Goal: Task Accomplishment & Management: Use online tool/utility

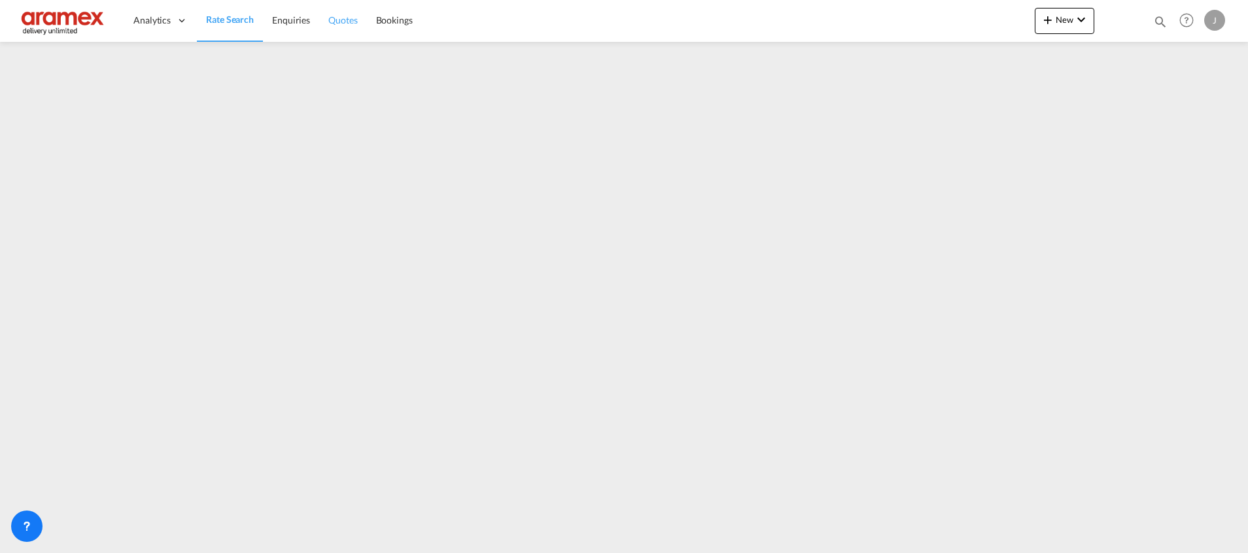
click at [355, 24] on span "Quotes" at bounding box center [342, 19] width 29 height 11
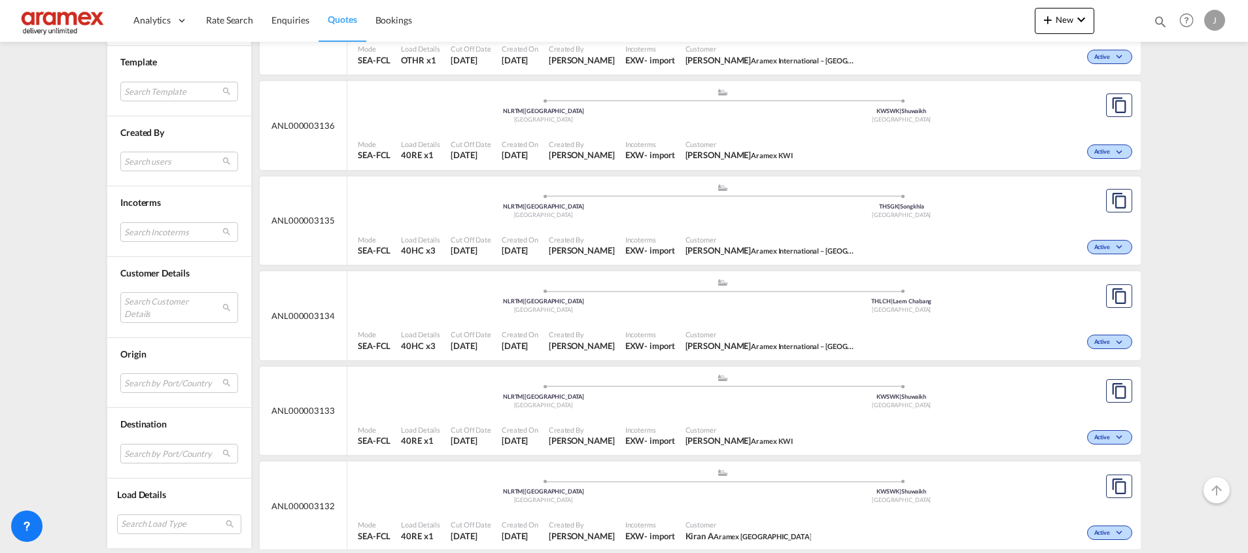
scroll to position [1864, 0]
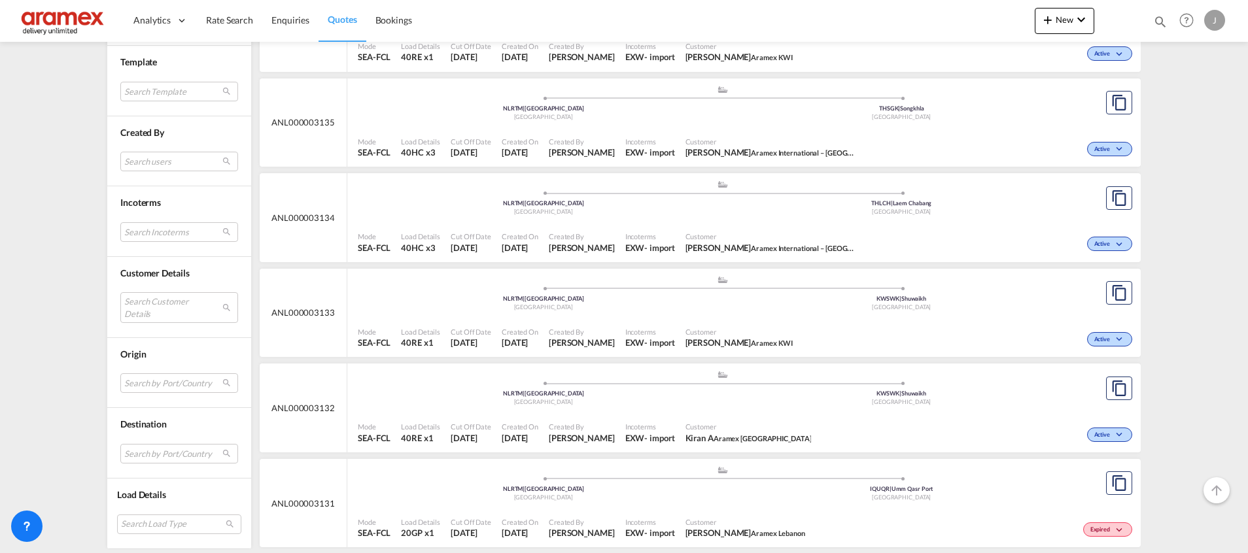
click at [831, 413] on div "Mode SEA-FCL Load Details 40RE x1 Cut Off Date [DATE] Created On [DATE] Created…" at bounding box center [743, 432] width 793 height 39
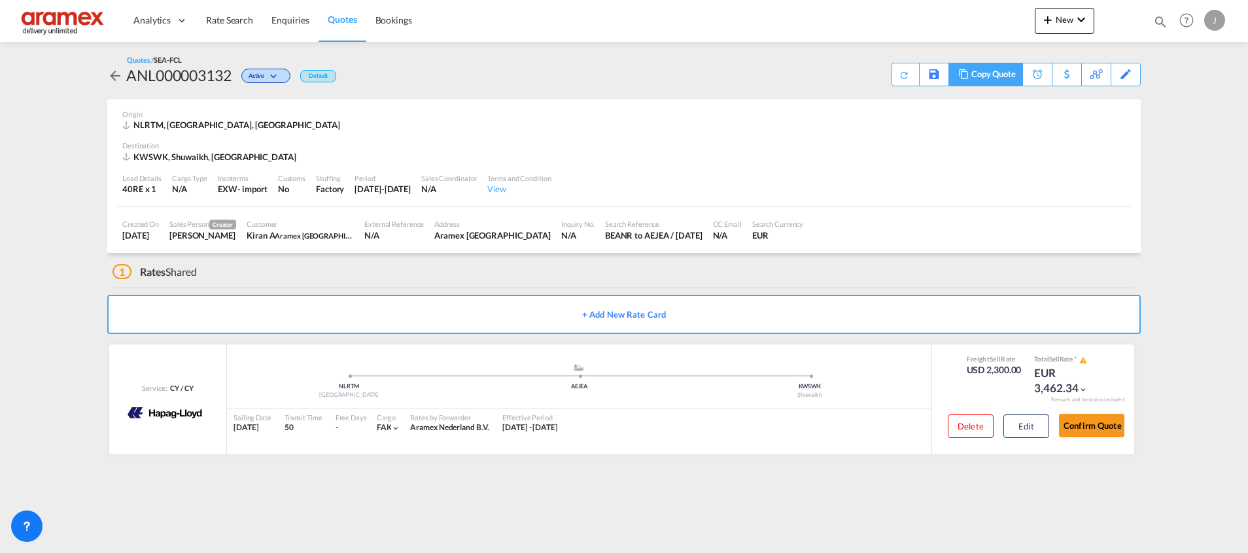
click at [1004, 73] on div "Copy Quote" at bounding box center [993, 74] width 44 height 22
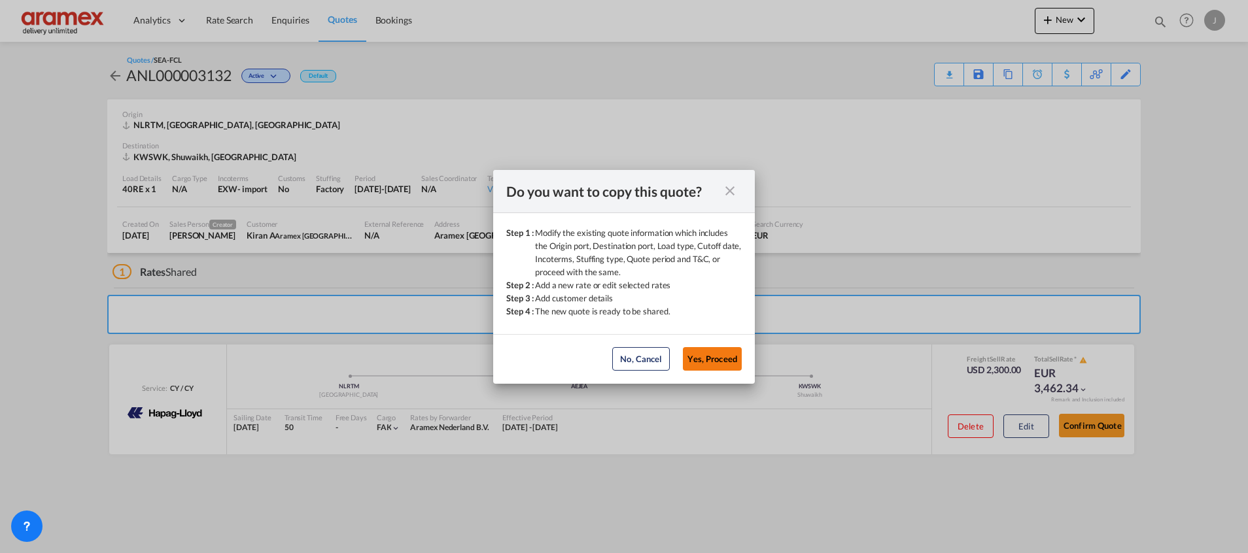
click at [708, 358] on button "Yes, Proceed" at bounding box center [712, 359] width 59 height 24
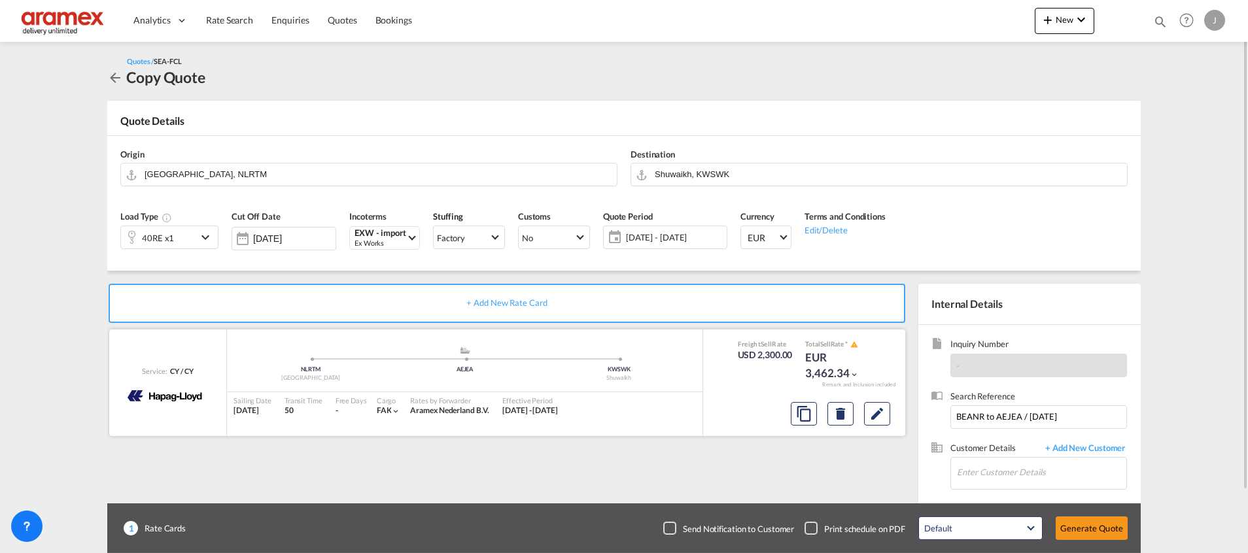
scroll to position [70, 0]
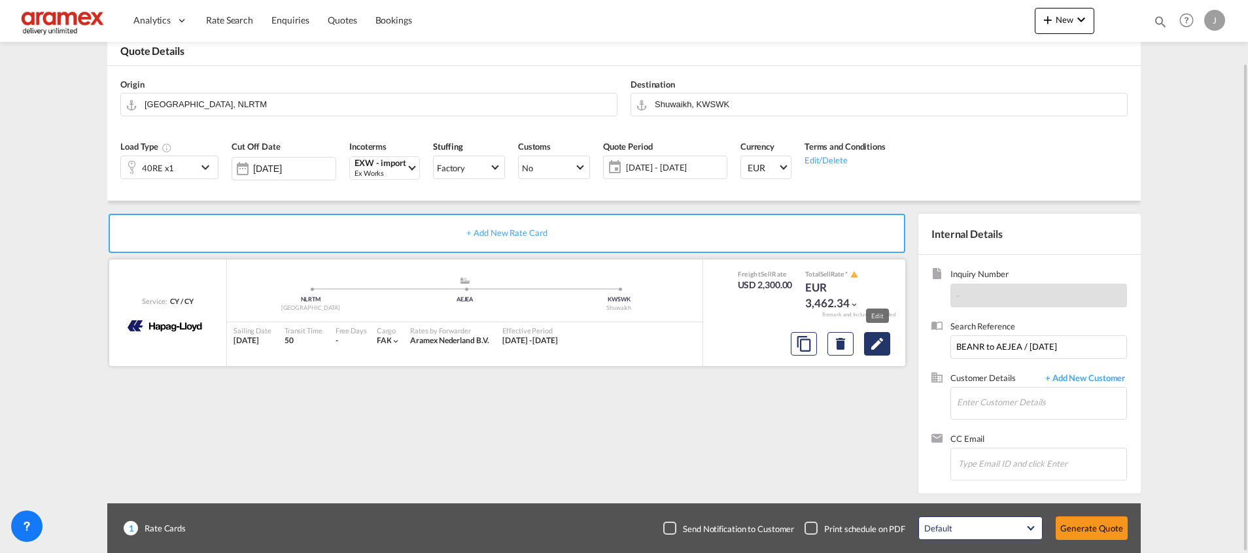
click at [880, 347] on md-icon "Edit" at bounding box center [877, 344] width 16 height 16
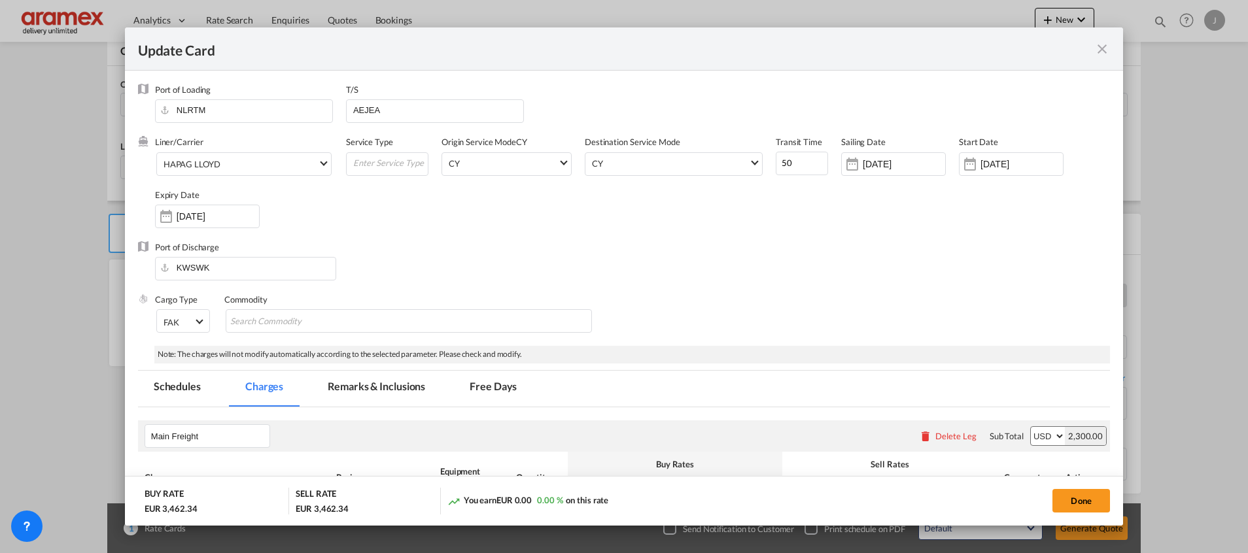
select select "per equipment"
select select "per shipment"
select select "per equipment"
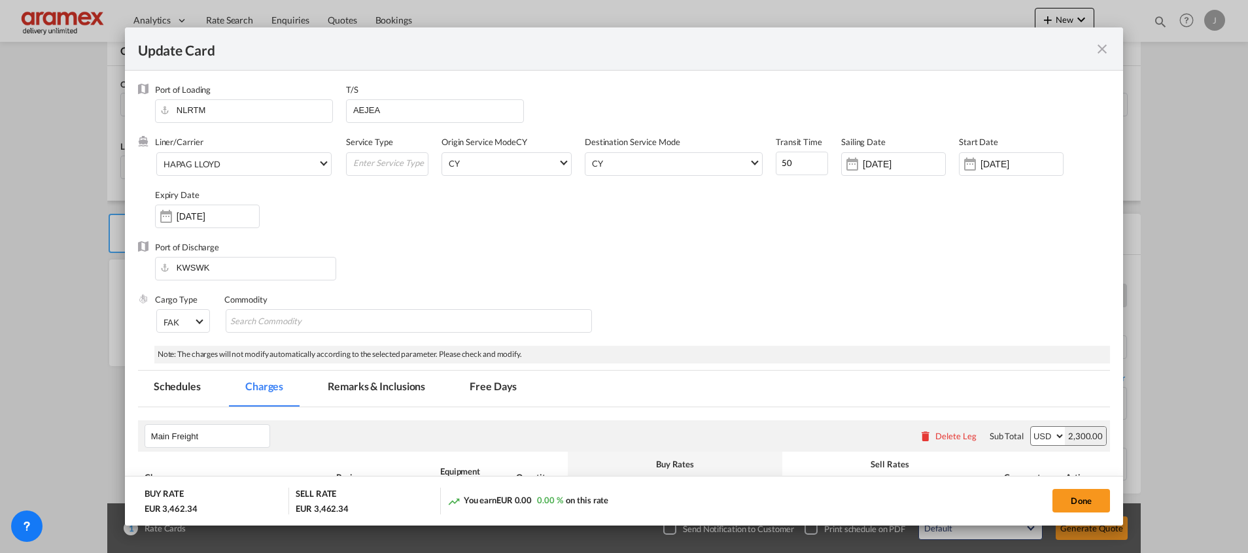
select select "per equipment"
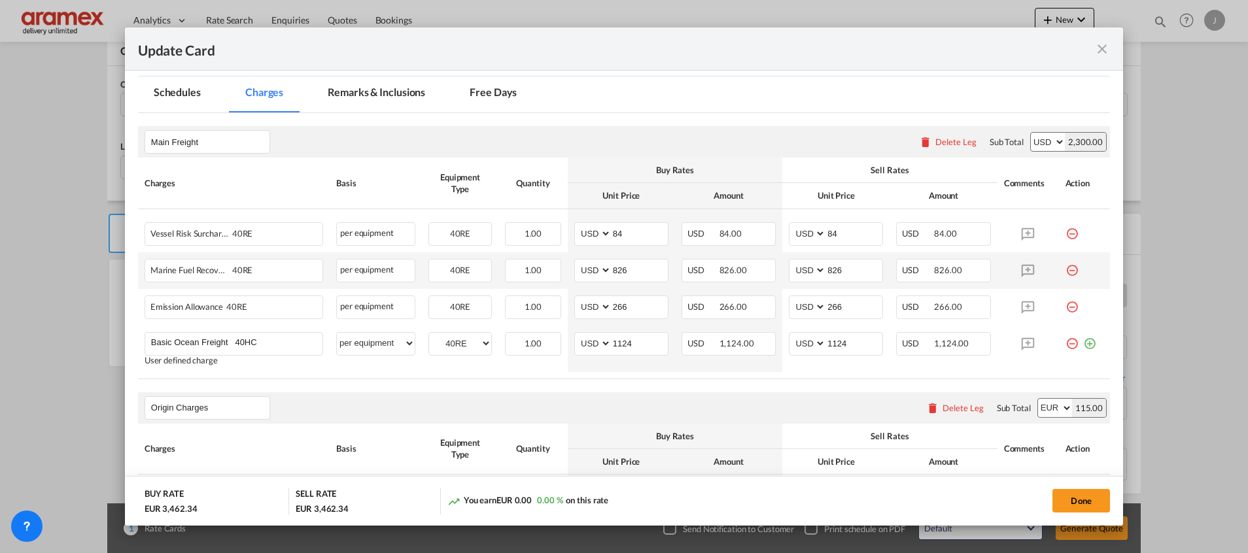
scroll to position [0, 0]
